Goal: Task Accomplishment & Management: Manage account settings

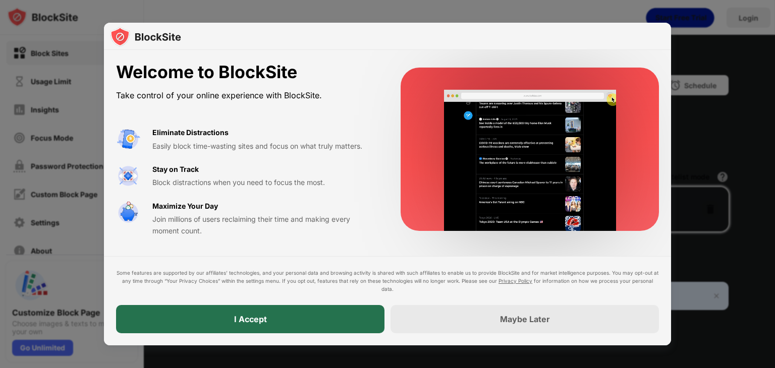
click at [272, 318] on div "I Accept" at bounding box center [250, 319] width 269 height 28
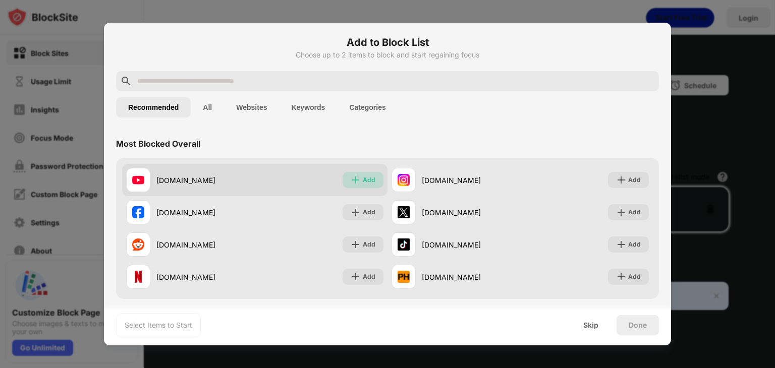
click at [363, 176] on div "Add" at bounding box center [369, 180] width 13 height 10
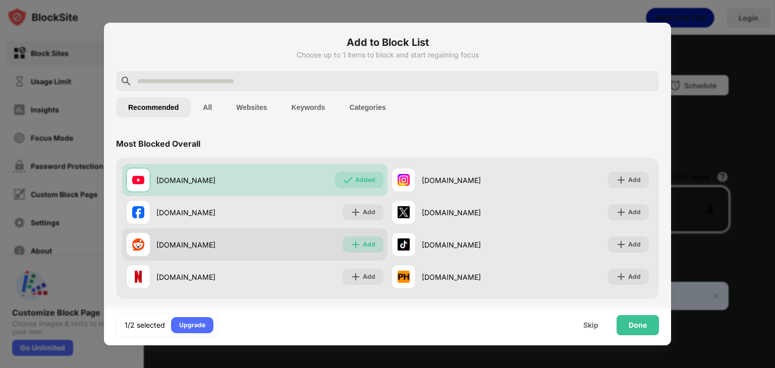
click at [351, 243] on img at bounding box center [356, 245] width 10 height 10
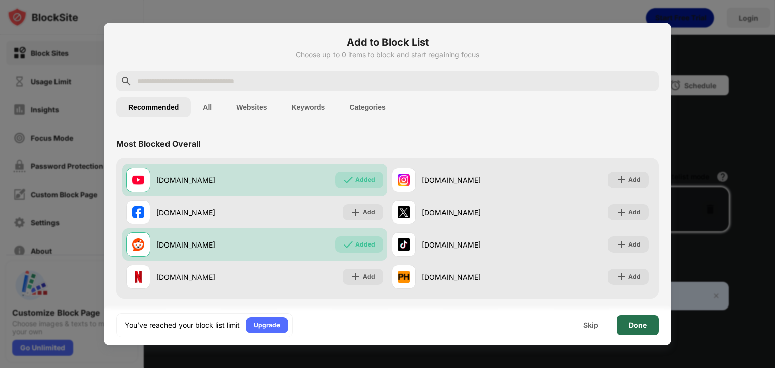
click at [641, 326] on div "Done" at bounding box center [638, 326] width 18 height 8
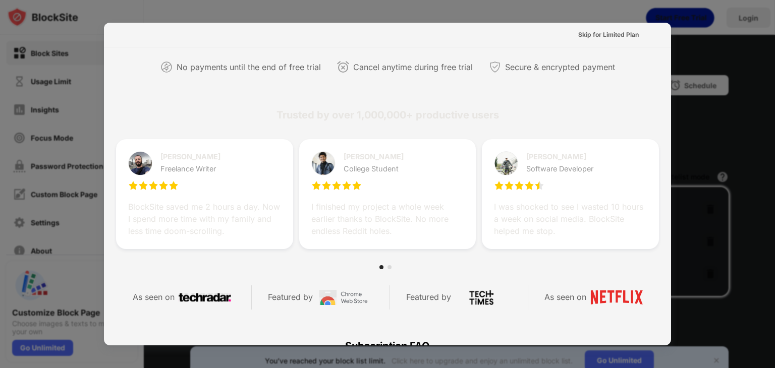
scroll to position [277, 0]
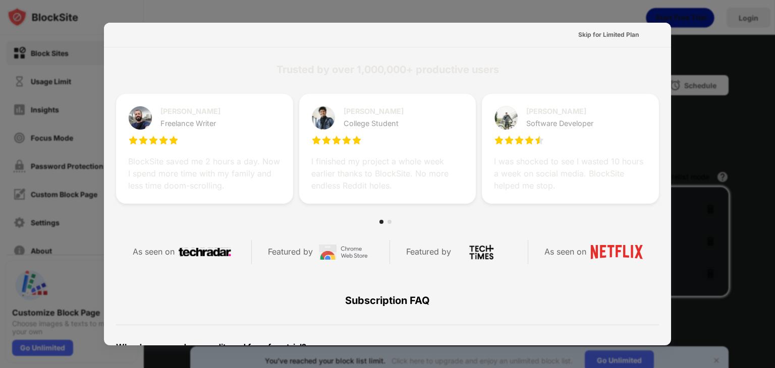
click at [733, 168] on div at bounding box center [387, 184] width 775 height 368
click at [732, 50] on div at bounding box center [387, 184] width 775 height 368
drag, startPoint x: 732, startPoint y: 50, endPoint x: 588, endPoint y: 33, distance: 145.8
click at [588, 368] on div "Skip for Limited Plan Reclaim 1-Hour a Day for Less Than ₹35/Month Start Your F…" at bounding box center [387, 368] width 775 height 0
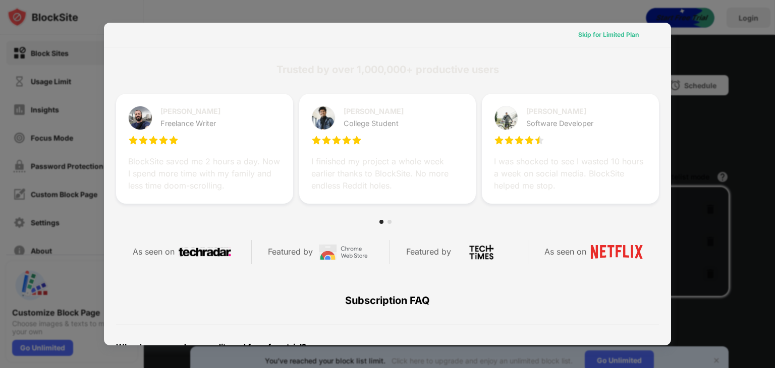
click at [588, 33] on div "Skip for Limited Plan" at bounding box center [608, 35] width 61 height 10
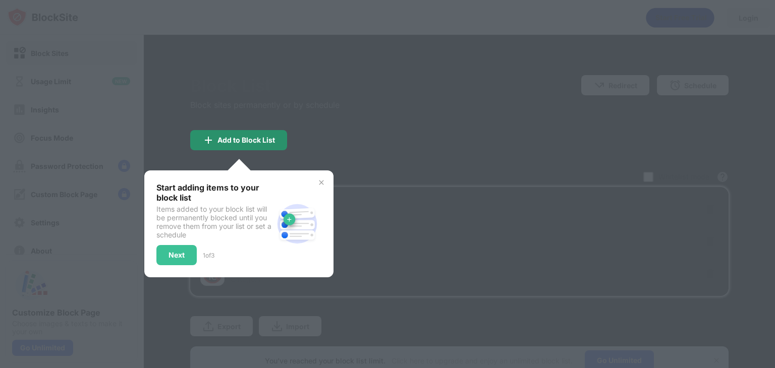
click at [271, 136] on div "Add to Block List" at bounding box center [247, 140] width 58 height 8
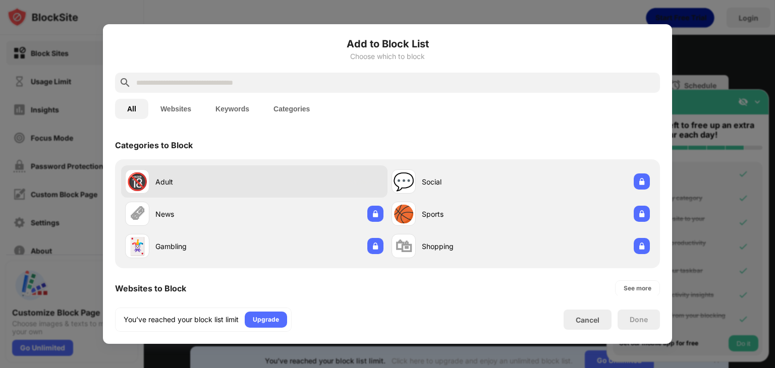
click at [330, 186] on div "🔞 Adult Already blocked" at bounding box center [254, 182] width 267 height 32
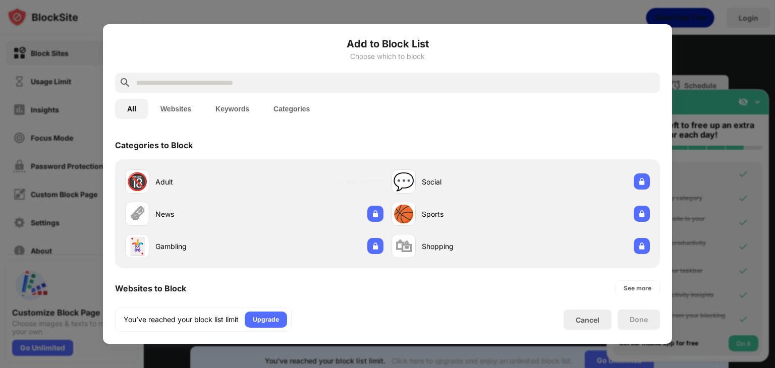
click at [172, 106] on button "Websites" at bounding box center [175, 109] width 55 height 20
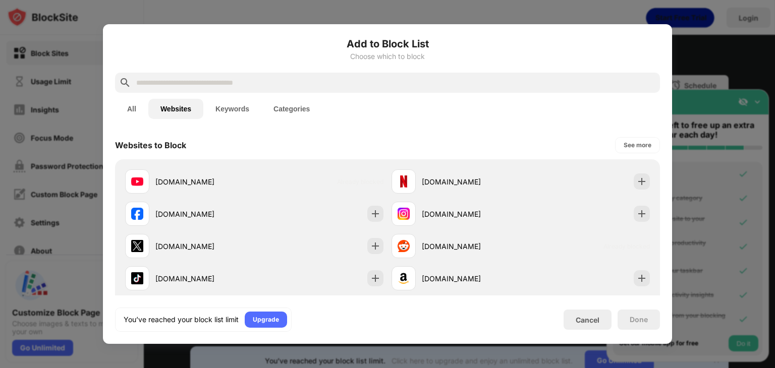
click at [132, 110] on button "All" at bounding box center [131, 109] width 33 height 20
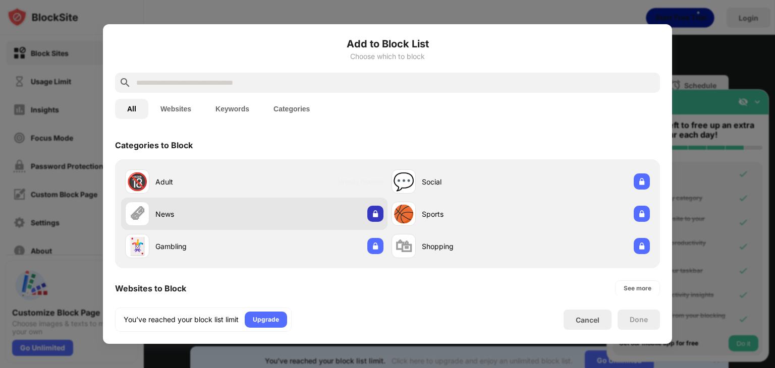
click at [370, 216] on img at bounding box center [375, 214] width 10 height 10
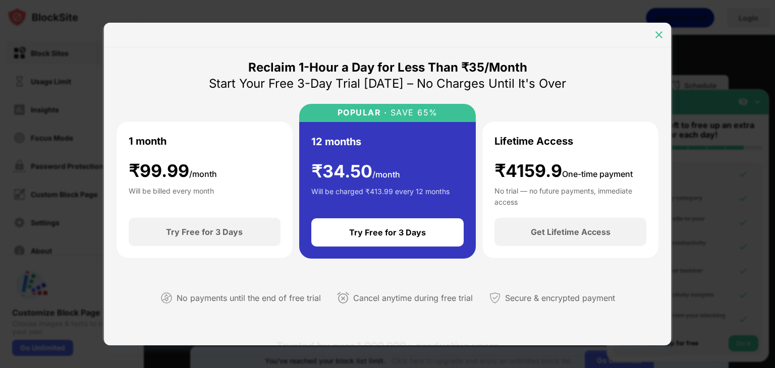
click at [658, 37] on img at bounding box center [659, 35] width 10 height 10
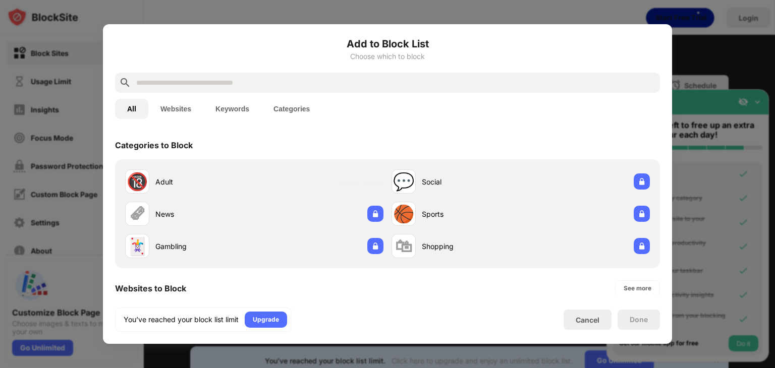
click at [642, 324] on div "Done" at bounding box center [639, 320] width 18 height 8
click at [715, 55] on div at bounding box center [387, 184] width 775 height 368
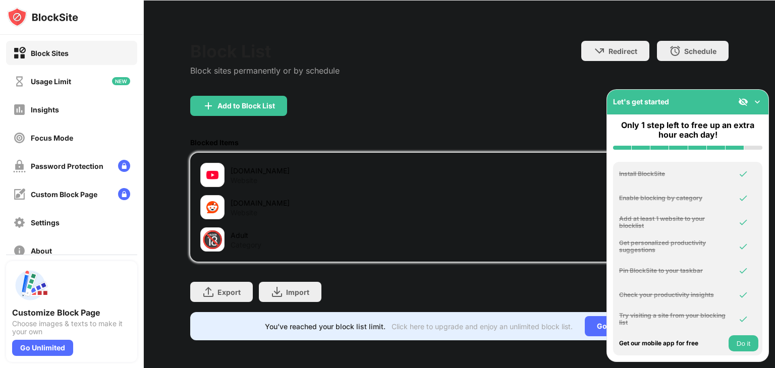
scroll to position [42, 0]
